Goal: Information Seeking & Learning: Understand process/instructions

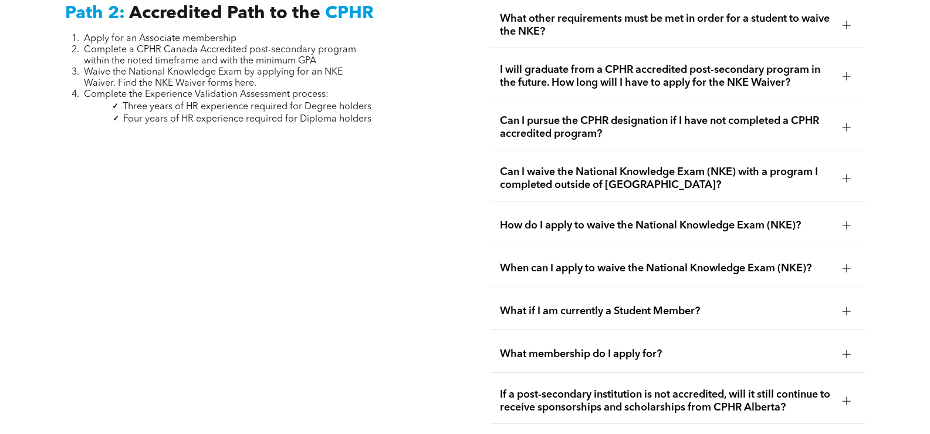
scroll to position [1931, 0]
click at [619, 218] on span "How do I apply to waive the National Knowledge Exam (NKE)?" at bounding box center [666, 224] width 333 height 13
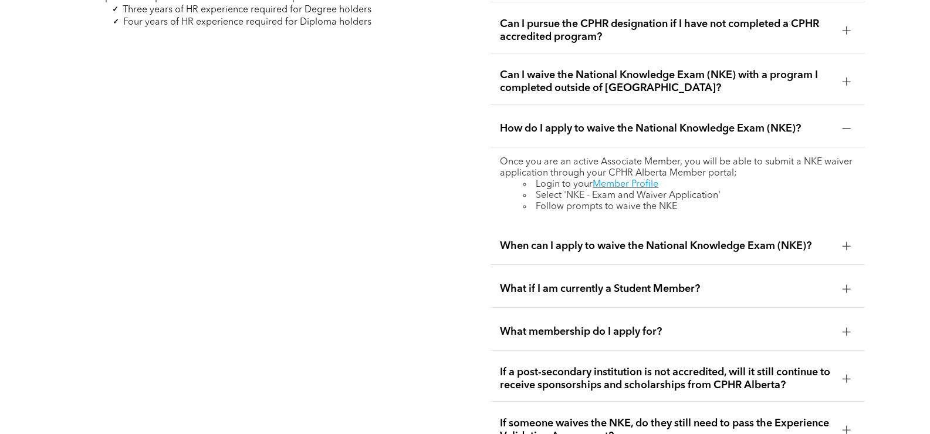
scroll to position [2048, 0]
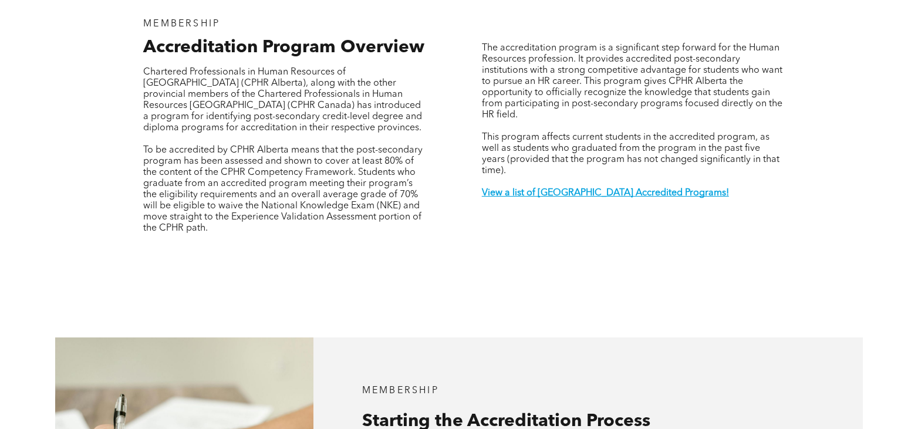
scroll to position [411, 0]
click at [560, 199] on p at bounding box center [633, 204] width 302 height 11
click at [575, 188] on strong "View a list of [GEOGRAPHIC_DATA] Accredited Programs!" at bounding box center [605, 192] width 247 height 9
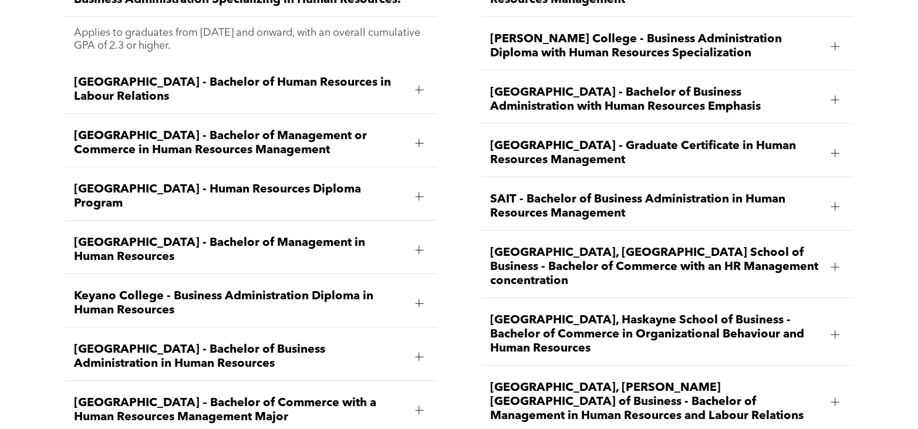
scroll to position [1744, 0]
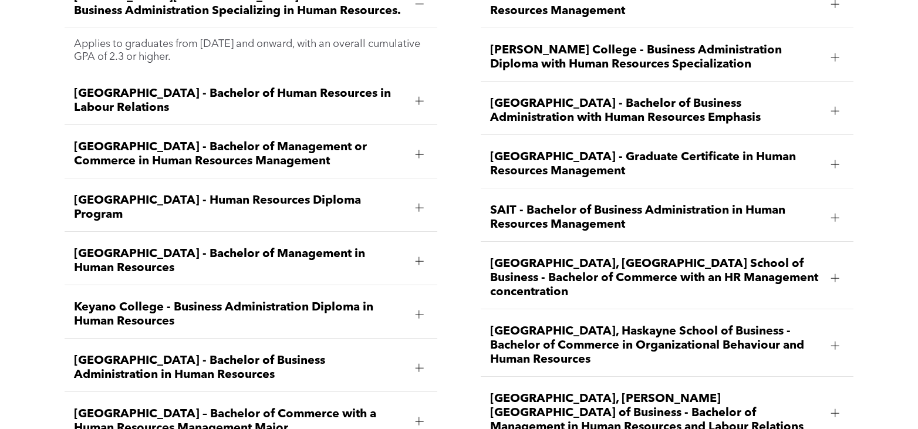
click at [638, 150] on span "[GEOGRAPHIC_DATA] - Graduate Certificate in Human Resources Management" at bounding box center [656, 164] width 332 height 28
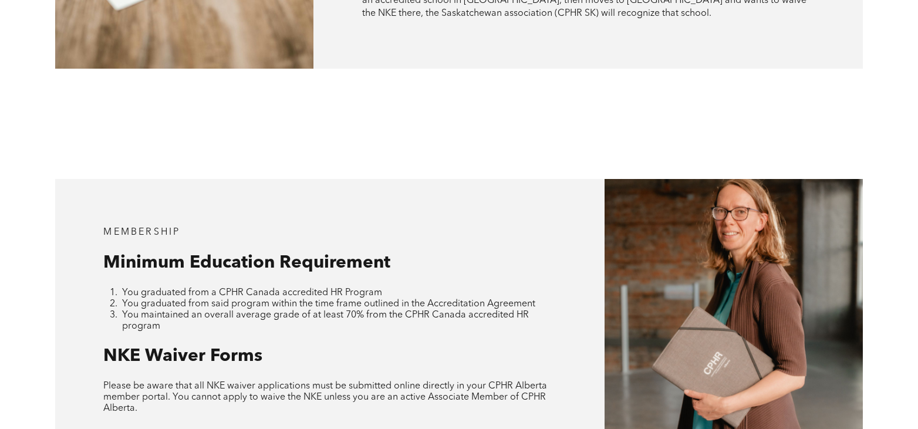
scroll to position [1040, 0]
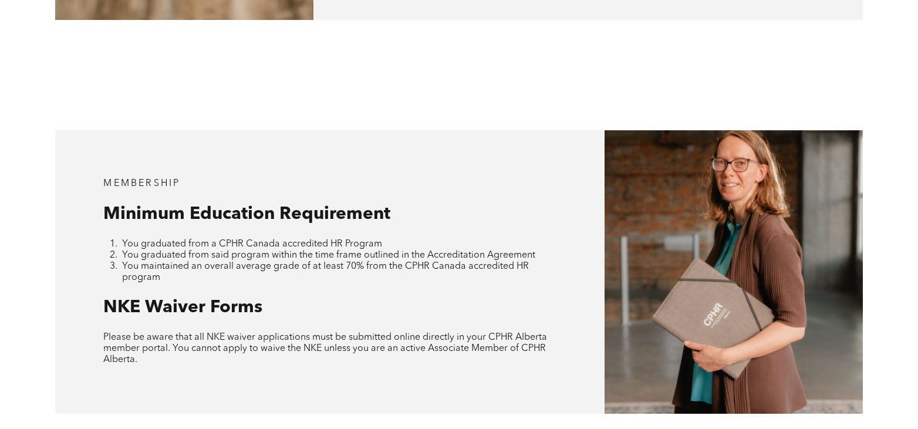
click at [177, 299] on span "NKE Waiver Forms" at bounding box center [182, 308] width 159 height 18
click at [177, 333] on span "Please be aware that all NKE waiver applications must be submitted online direc…" at bounding box center [325, 349] width 444 height 32
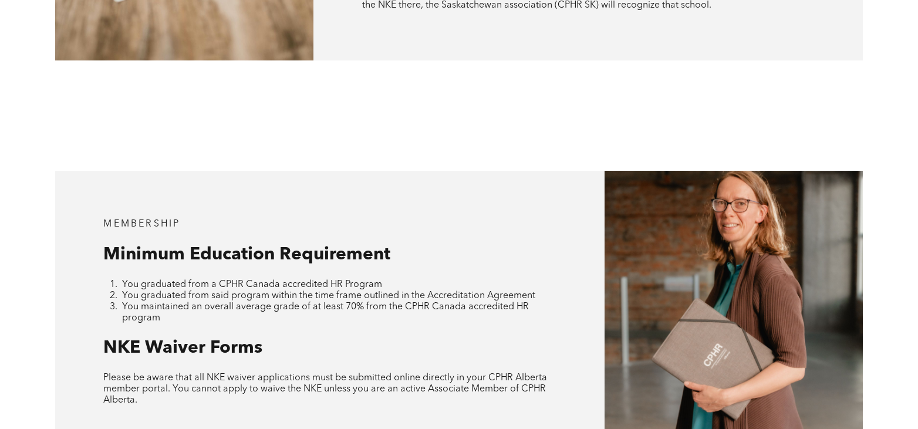
scroll to position [821, 0]
